Goal: Information Seeking & Learning: Learn about a topic

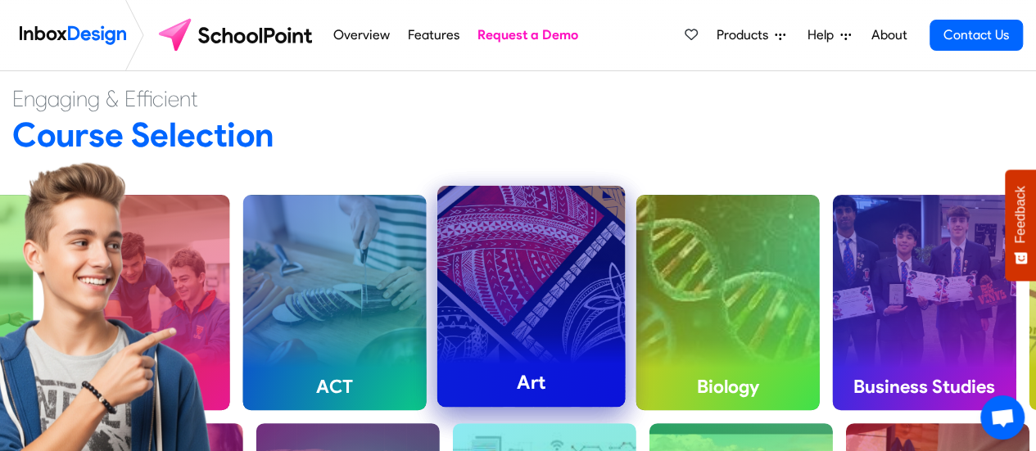
click at [550, 331] on div "Art" at bounding box center [531, 296] width 188 height 221
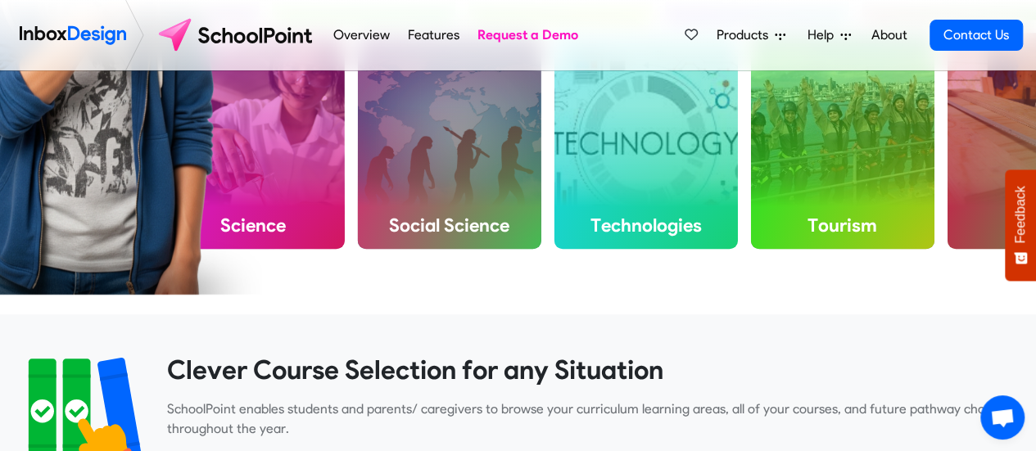
scroll to position [15, 0]
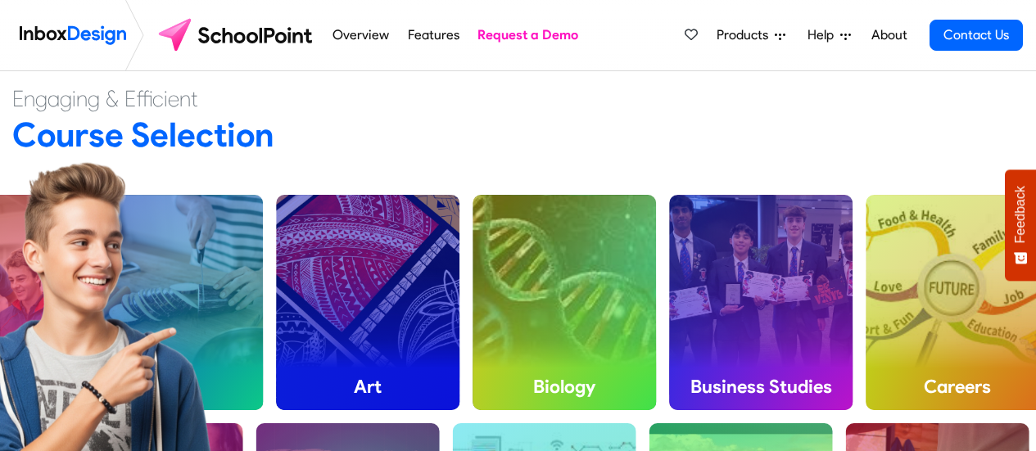
scroll to position [15, 0]
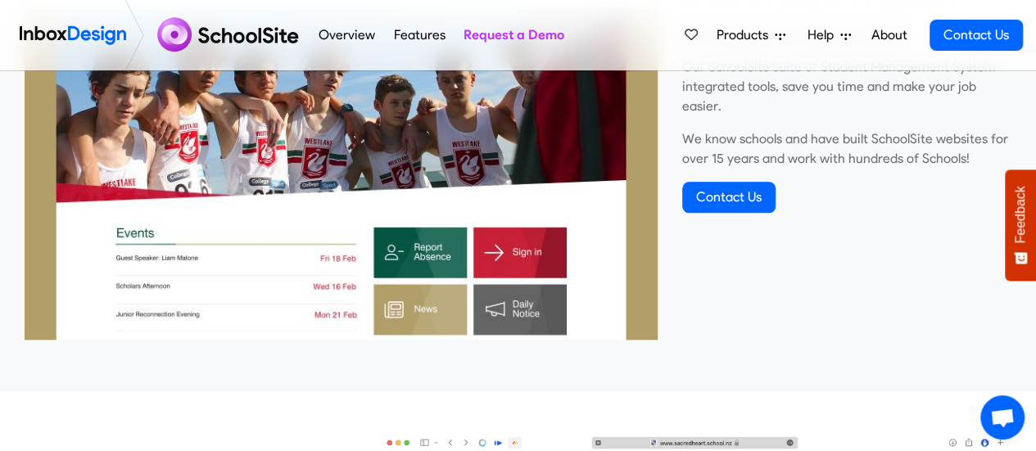
scroll to position [702, 0]
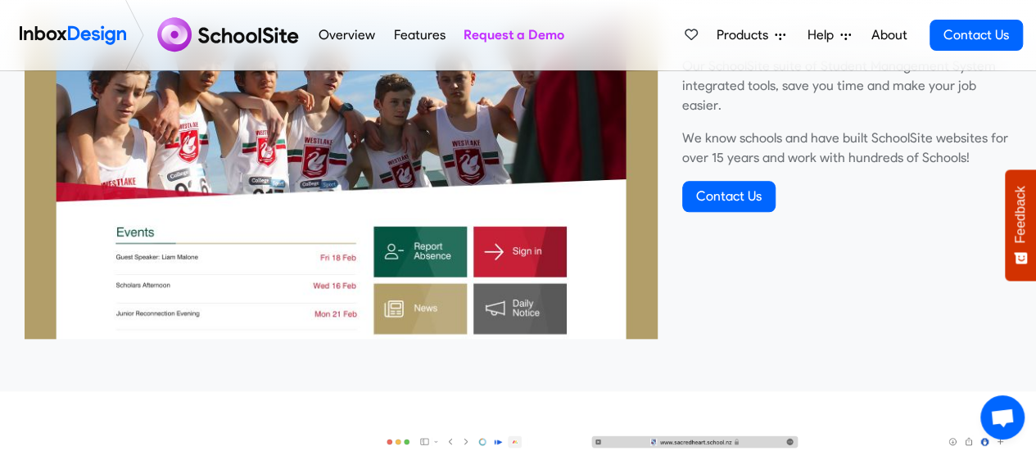
click at [249, 200] on img at bounding box center [341, 101] width 633 height 475
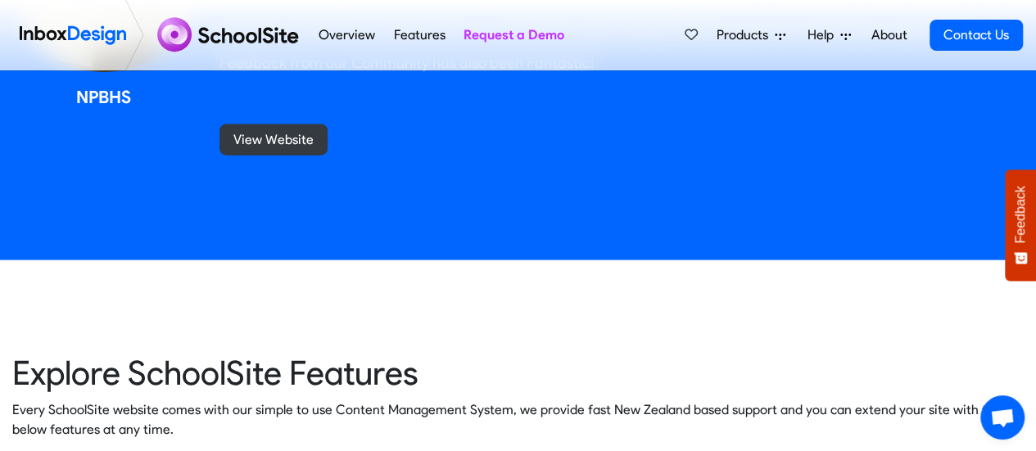
scroll to position [1790, 0]
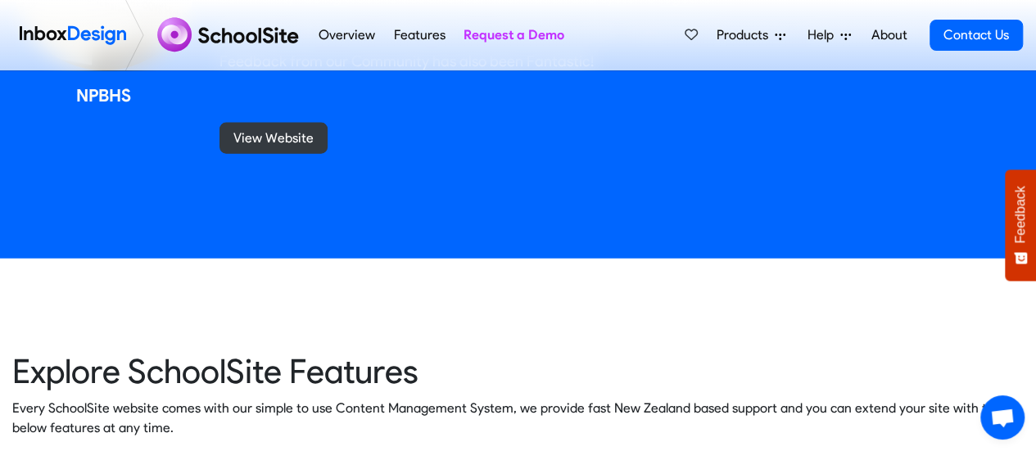
click at [337, 34] on link "Overview" at bounding box center [347, 35] width 66 height 33
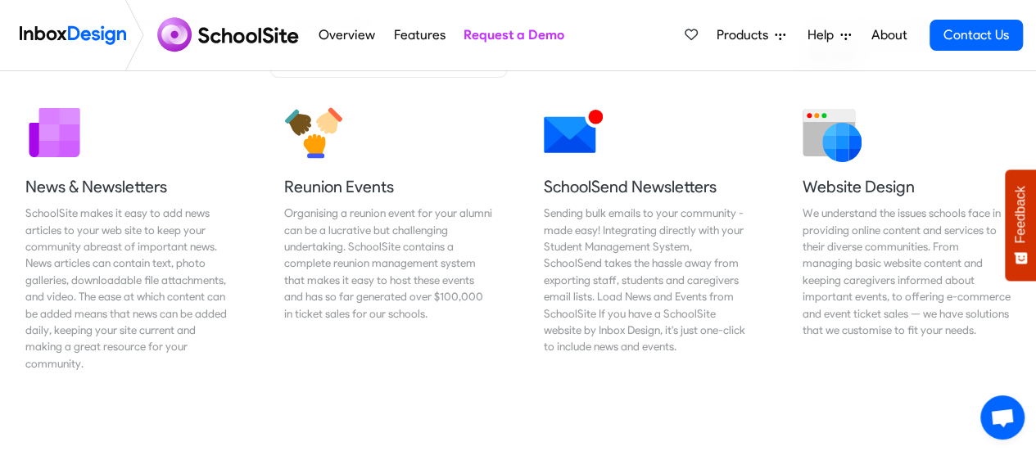
scroll to position [2721, 0]
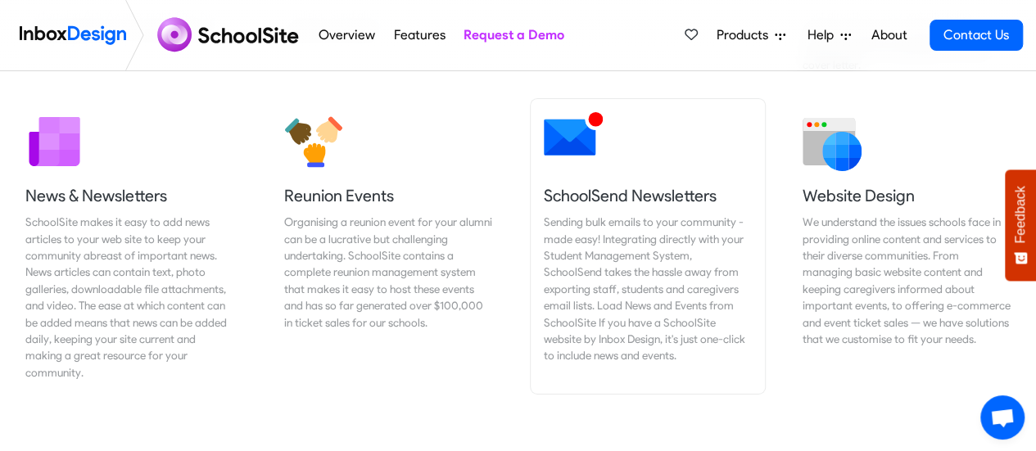
click at [580, 149] on img at bounding box center [573, 135] width 59 height 59
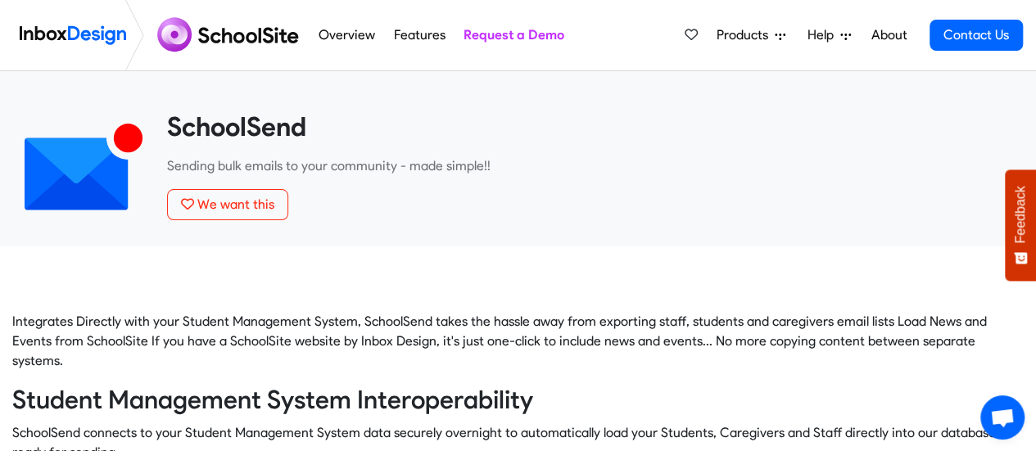
click at [425, 31] on link "Features" at bounding box center [419, 35] width 61 height 33
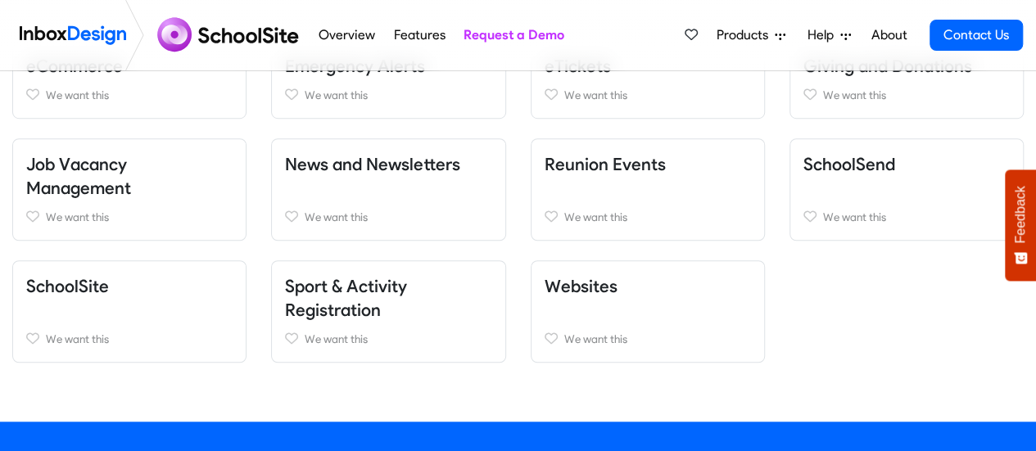
scroll to position [567, 0]
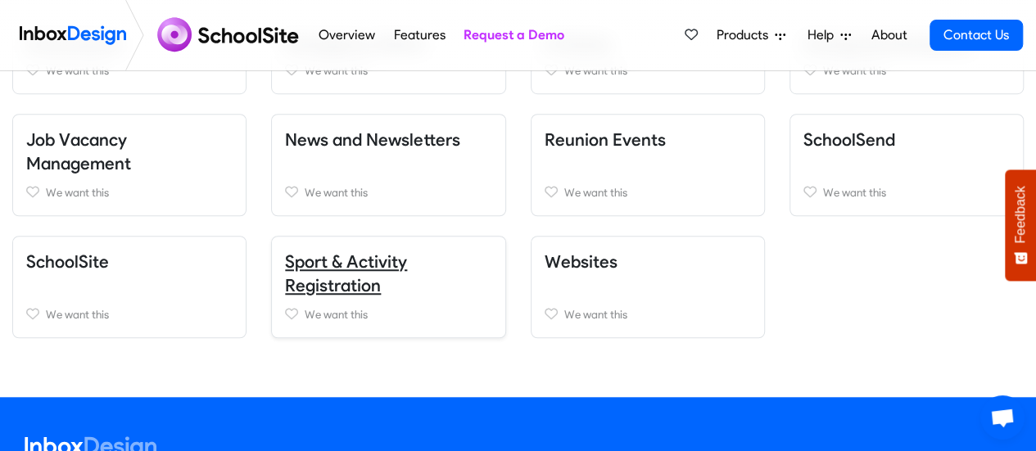
click at [369, 283] on link "Sport & Activity Registration" at bounding box center [346, 273] width 122 height 45
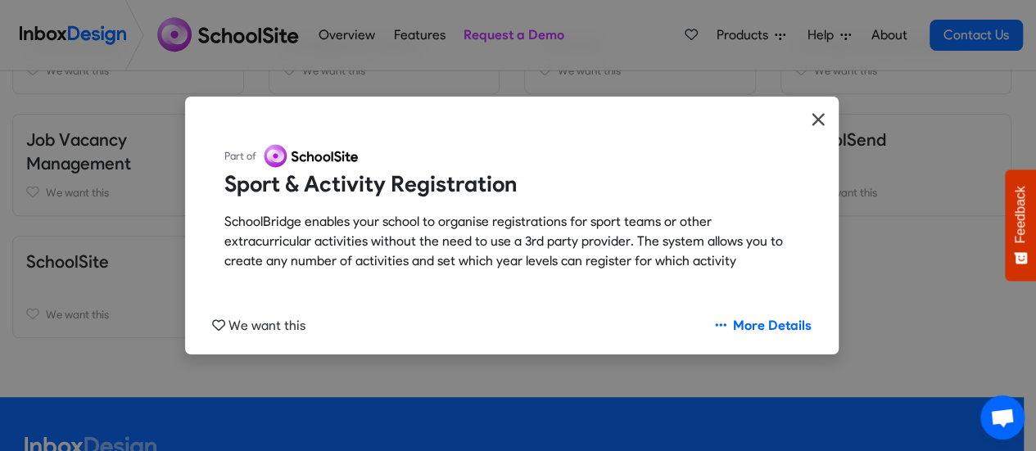
click at [821, 117] on icon "Close" at bounding box center [818, 120] width 15 height 20
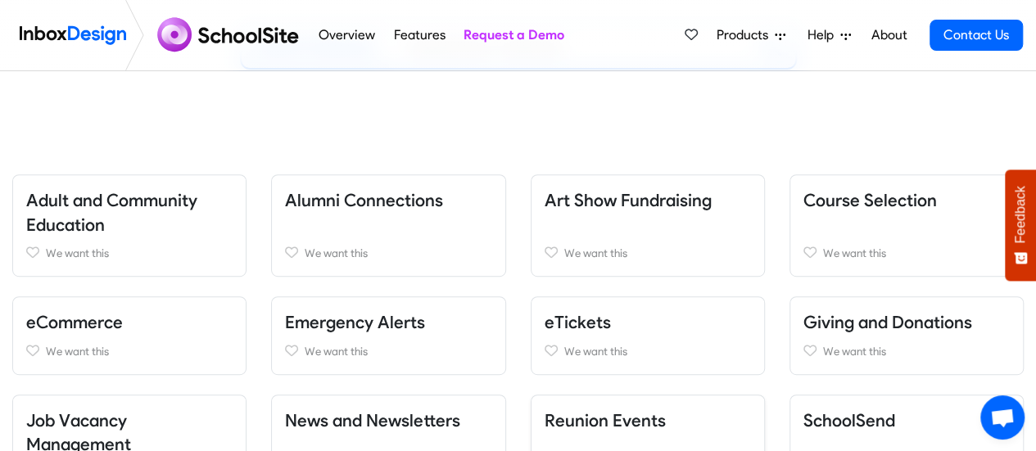
scroll to position [285, 0]
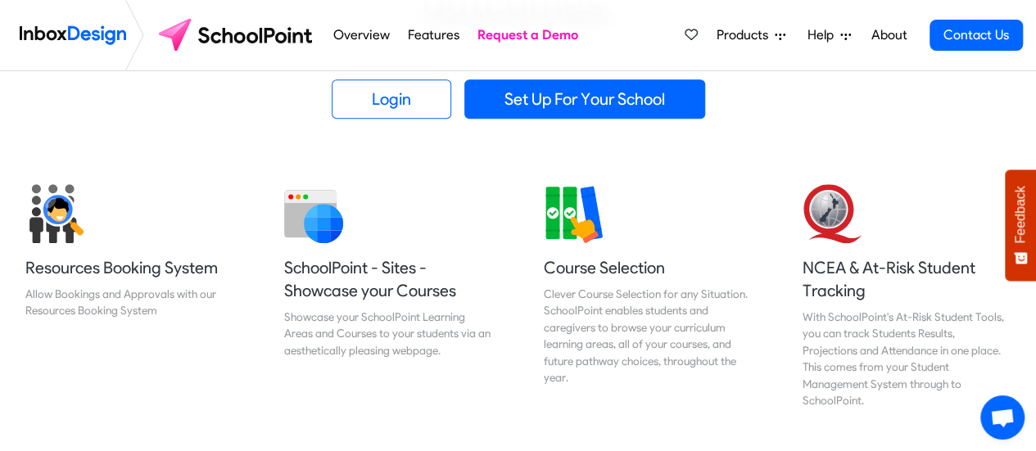
scroll to position [534, 0]
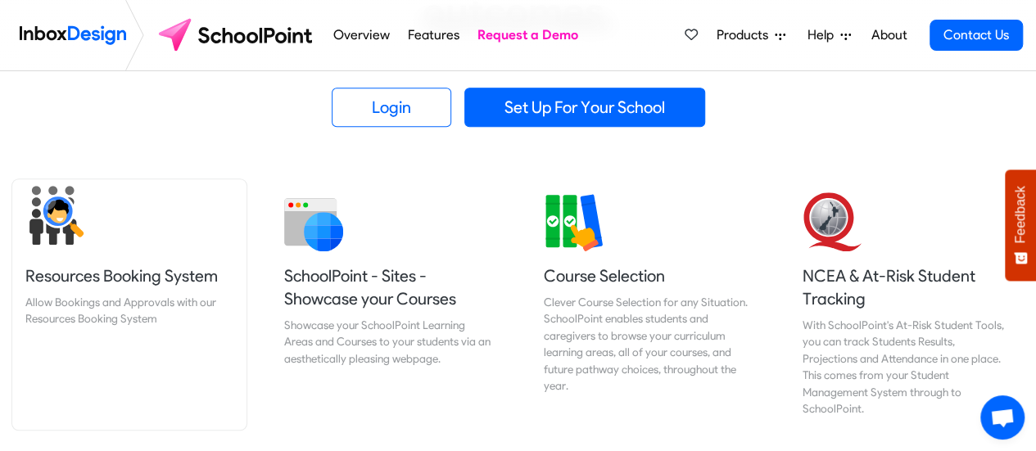
click at [124, 273] on h5 "Resources Booking System" at bounding box center [129, 276] width 208 height 23
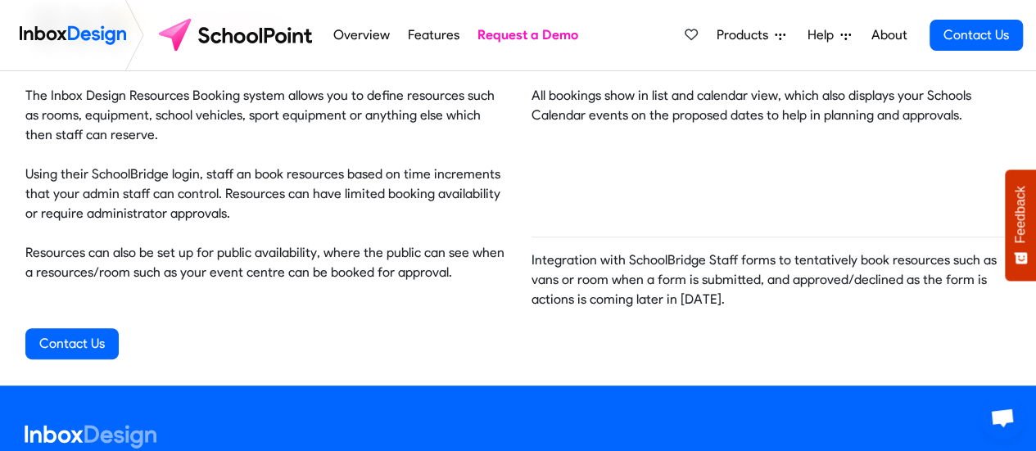
scroll to position [180, 0]
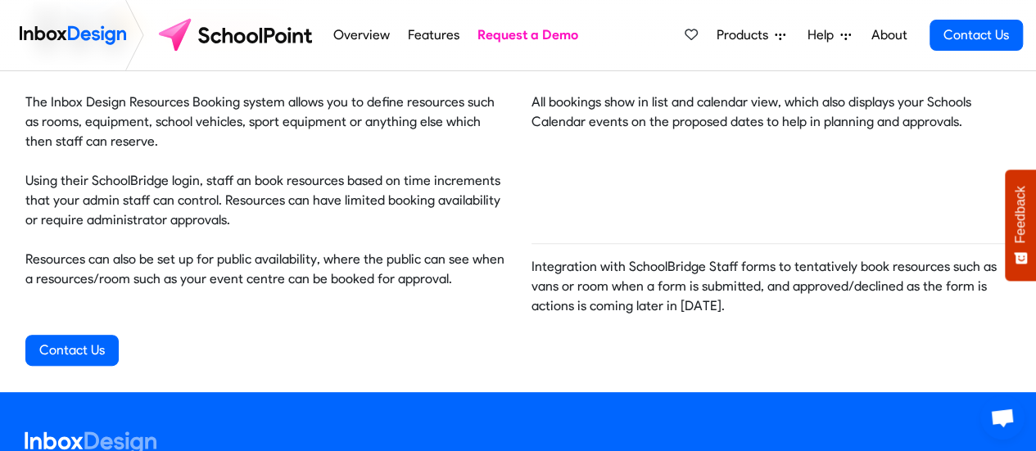
click at [124, 273] on p "The Inbox Design Resources Booking system allows you to define resources such a…" at bounding box center [265, 191] width 480 height 197
click at [783, 34] on icon at bounding box center [780, 35] width 11 height 11
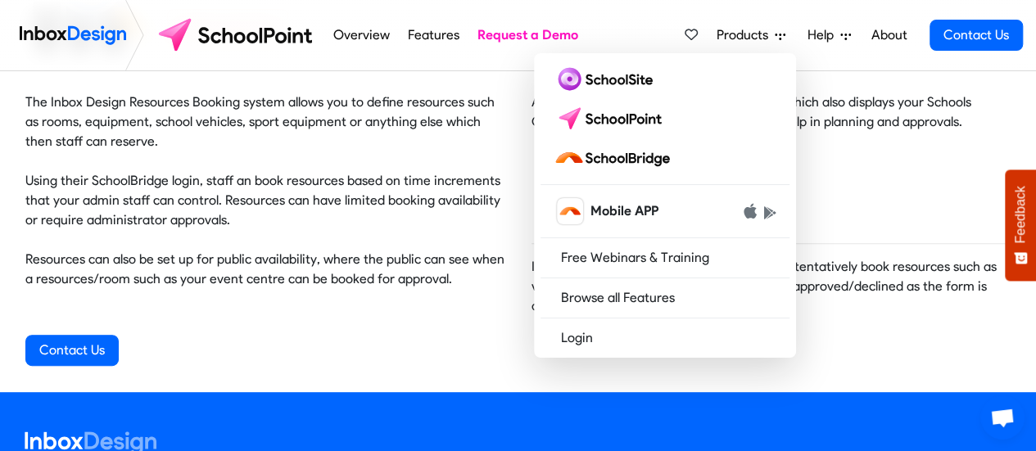
click at [845, 35] on icon at bounding box center [845, 35] width 11 height 11
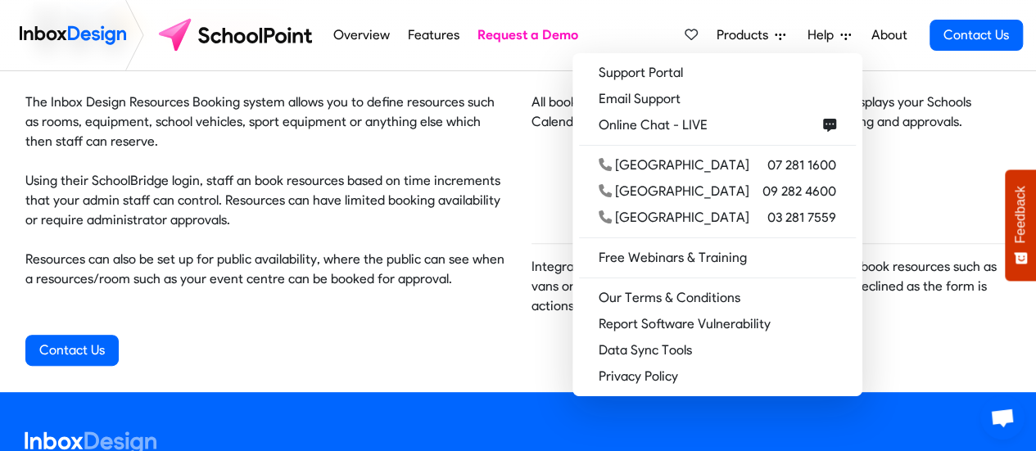
click at [419, 44] on link "Features" at bounding box center [433, 35] width 61 height 33
